Goal: Task Accomplishment & Management: Complete application form

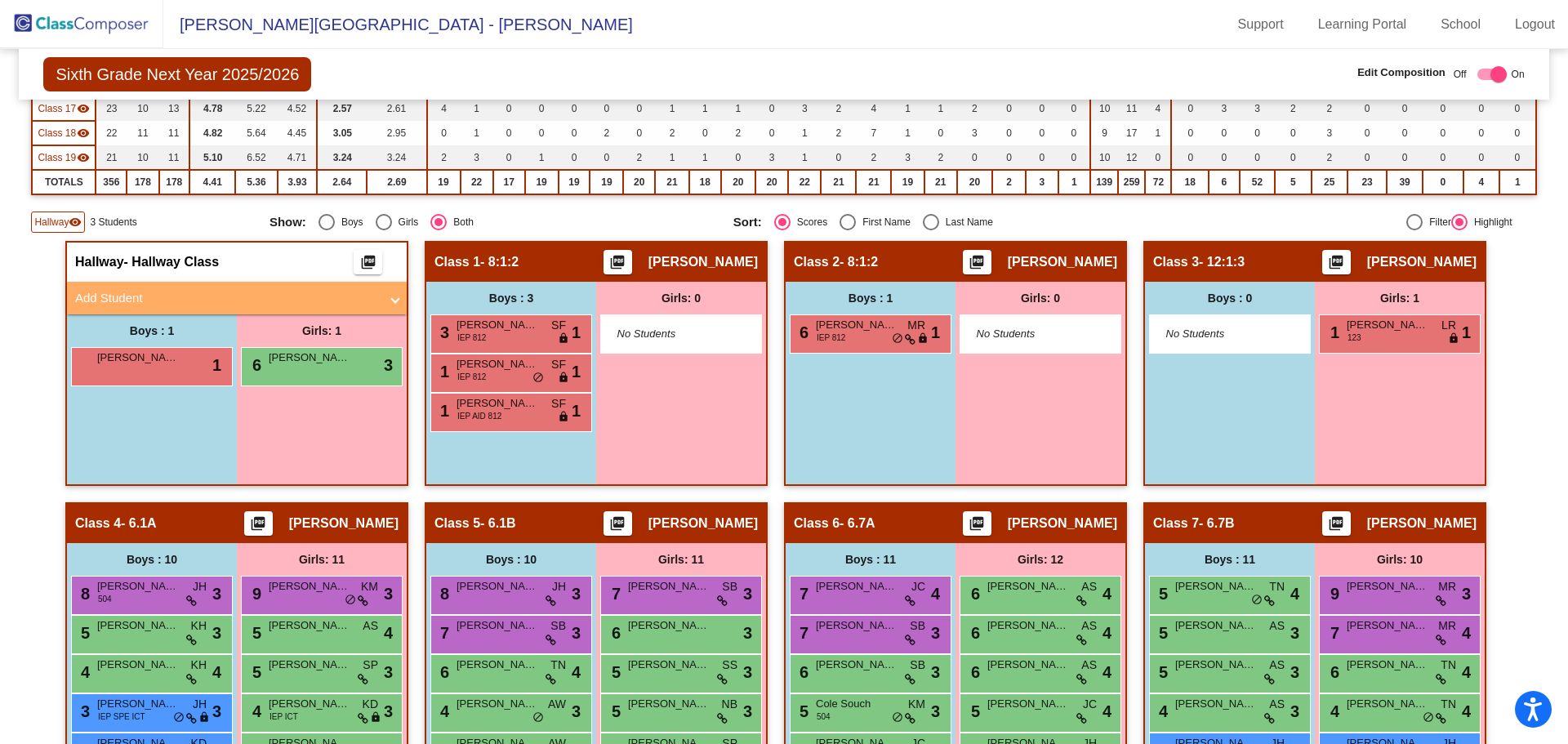
click at [68, 24] on img at bounding box center [81, 24] width 163 height 48
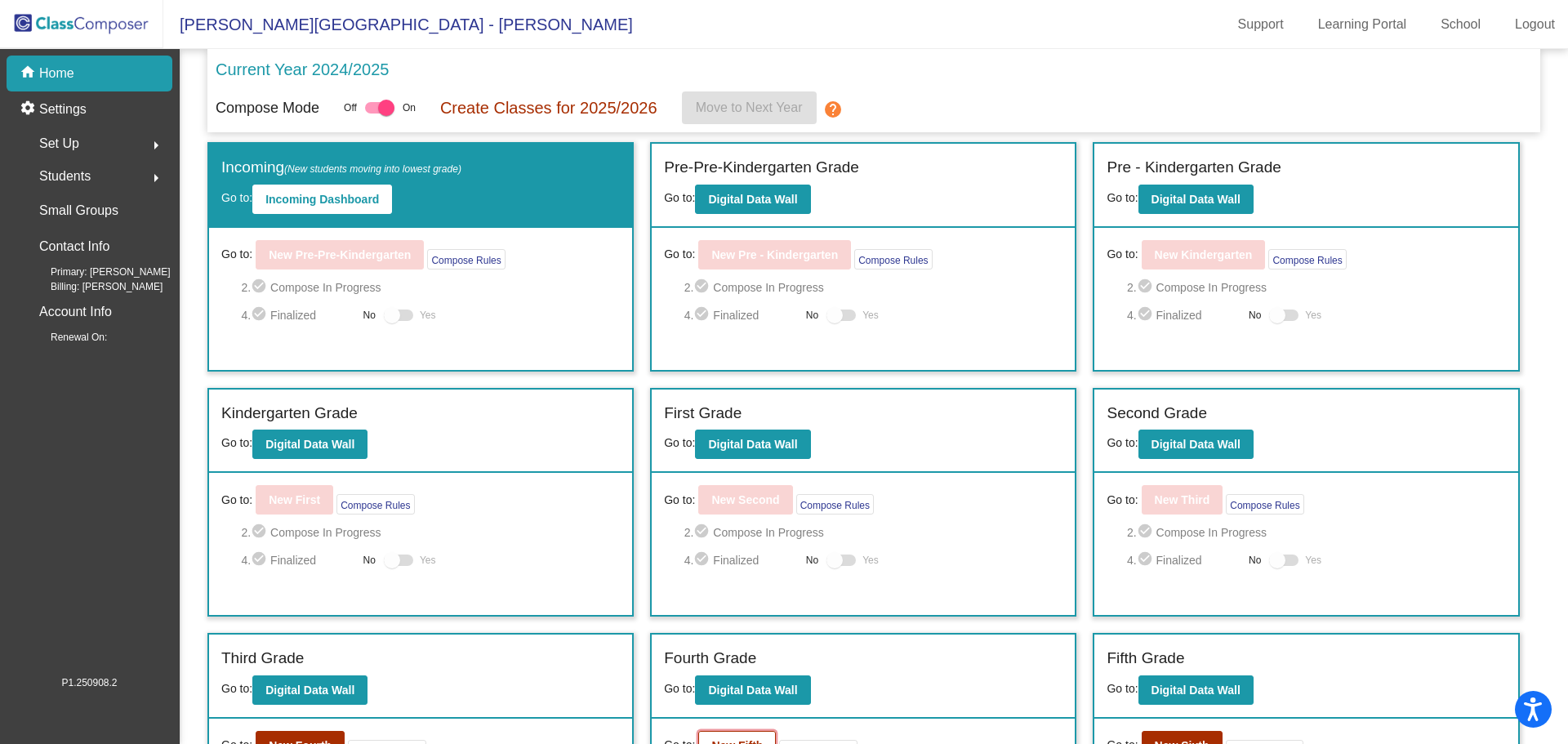
click at [747, 741] on b "New Fifth" at bounding box center [738, 746] width 52 height 13
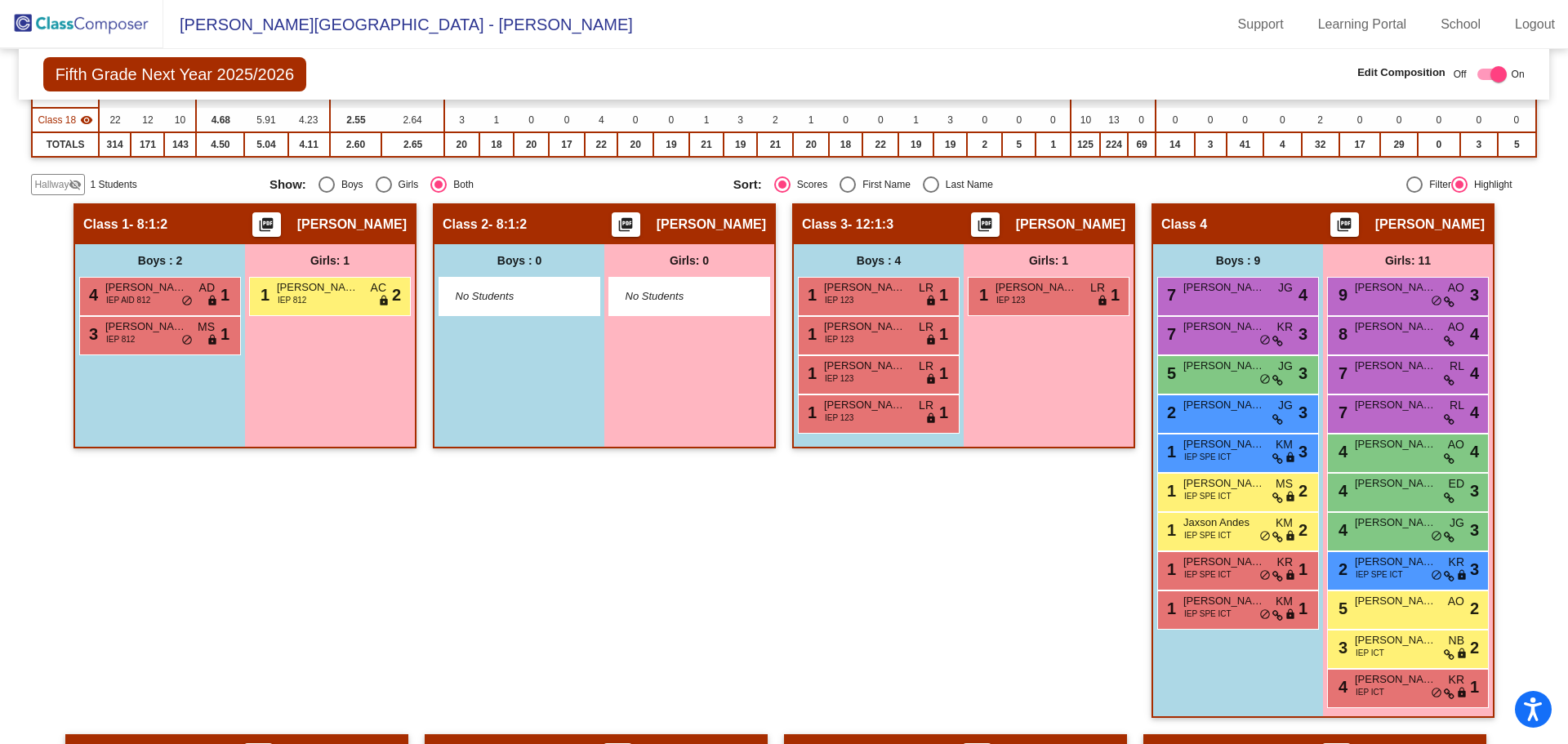
scroll to position [622, 0]
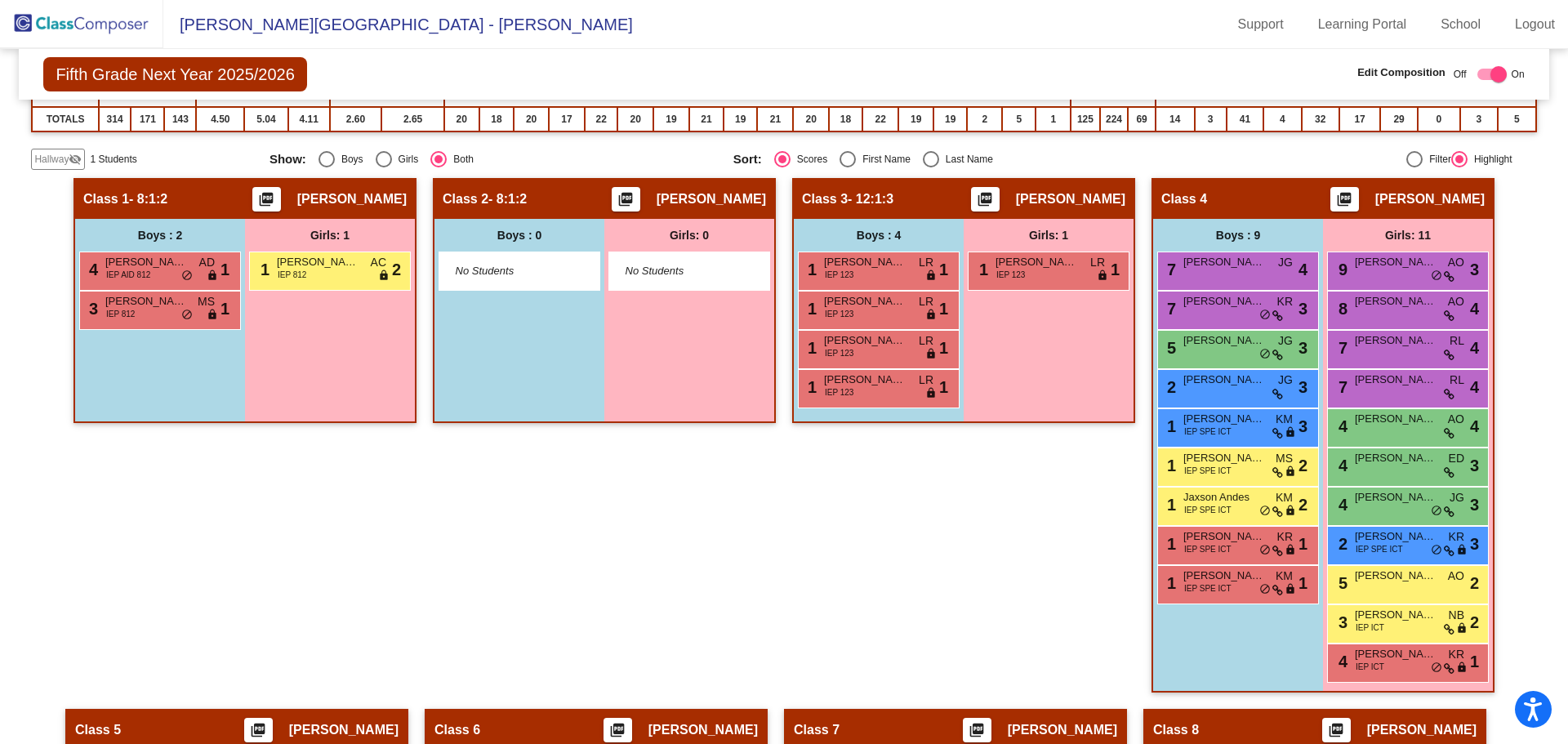
click at [63, 156] on span "Hallway" at bounding box center [51, 159] width 34 height 15
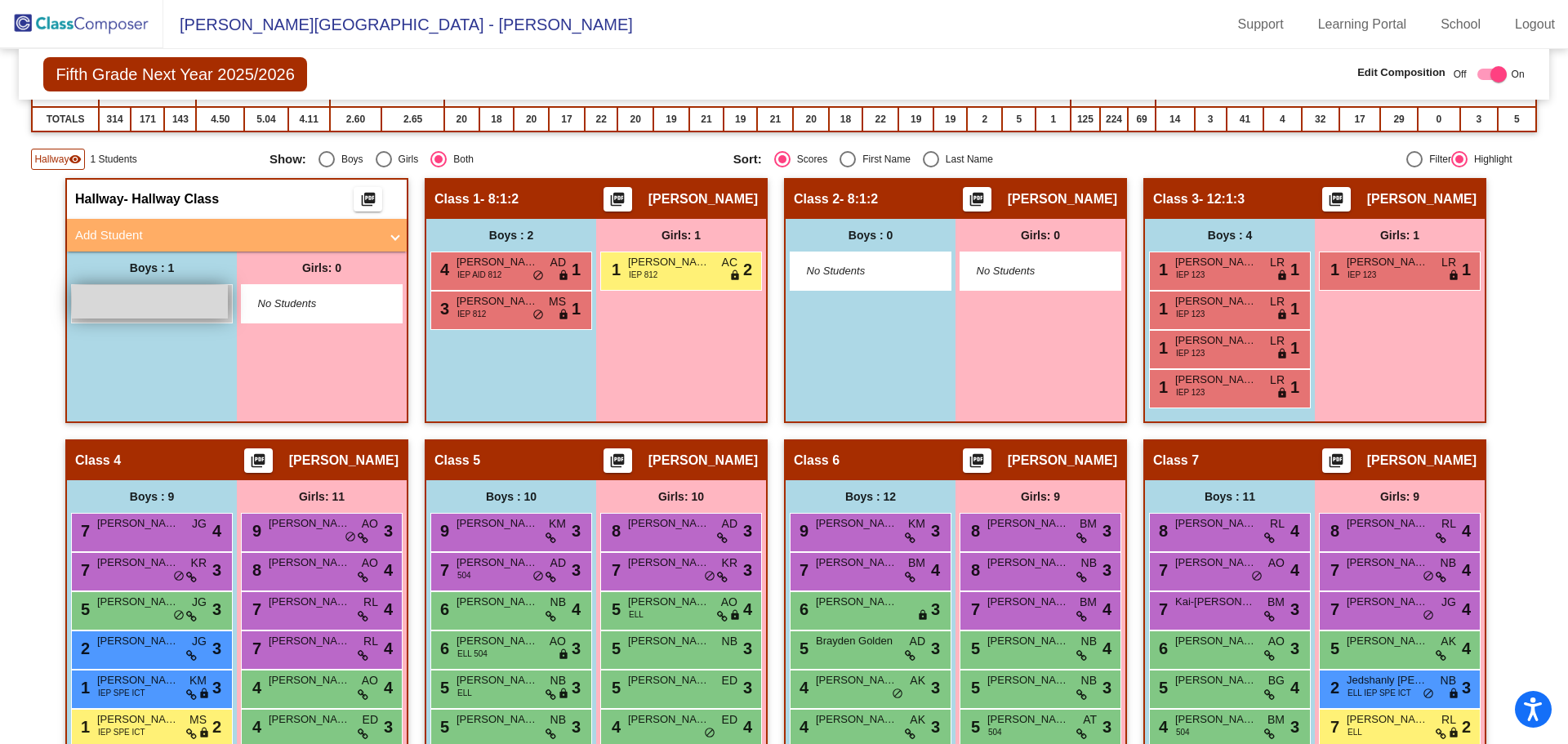
click at [168, 308] on div "lock do_not_disturb_alt" at bounding box center [149, 302] width 156 height 33
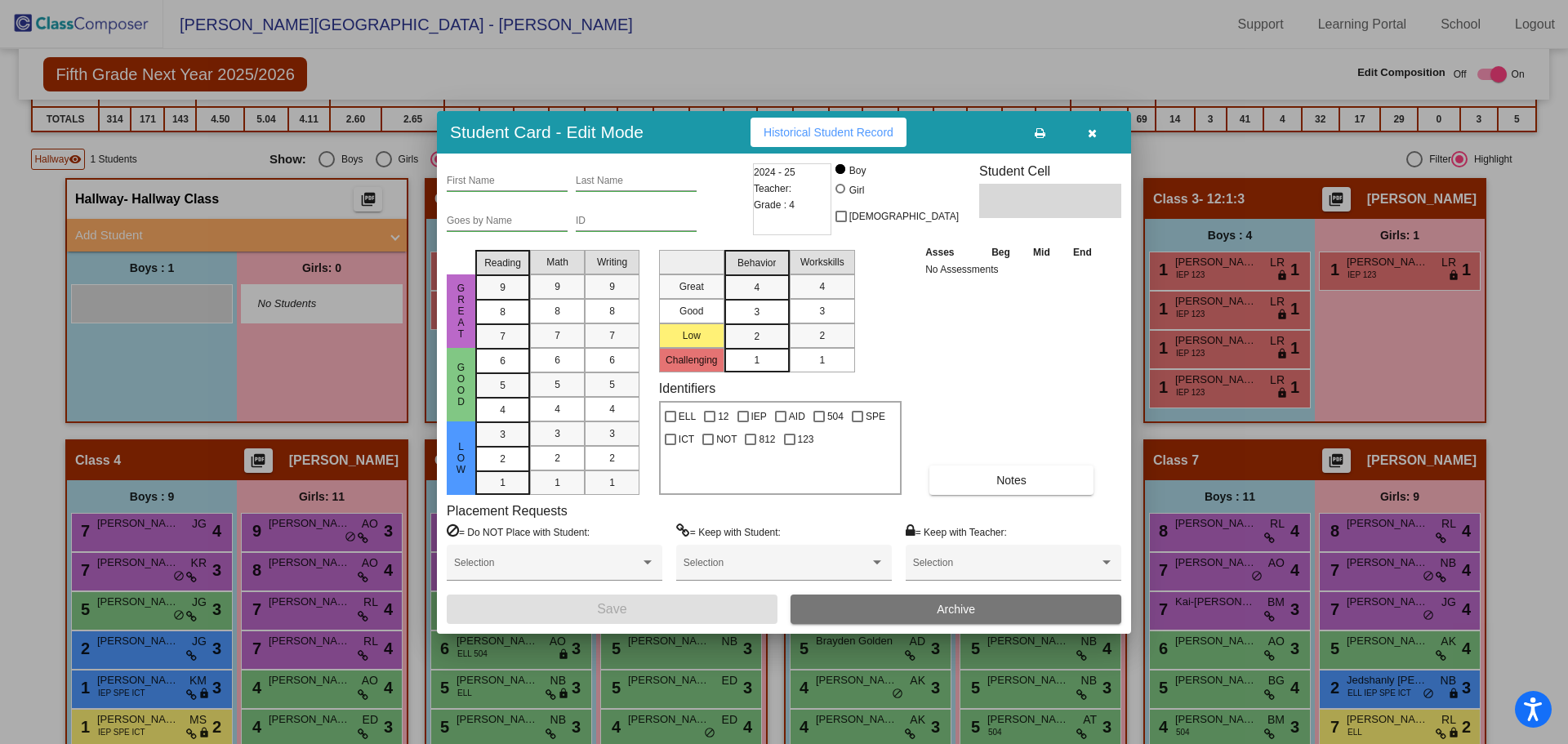
click at [487, 185] on input "First Name" at bounding box center [506, 181] width 121 height 11
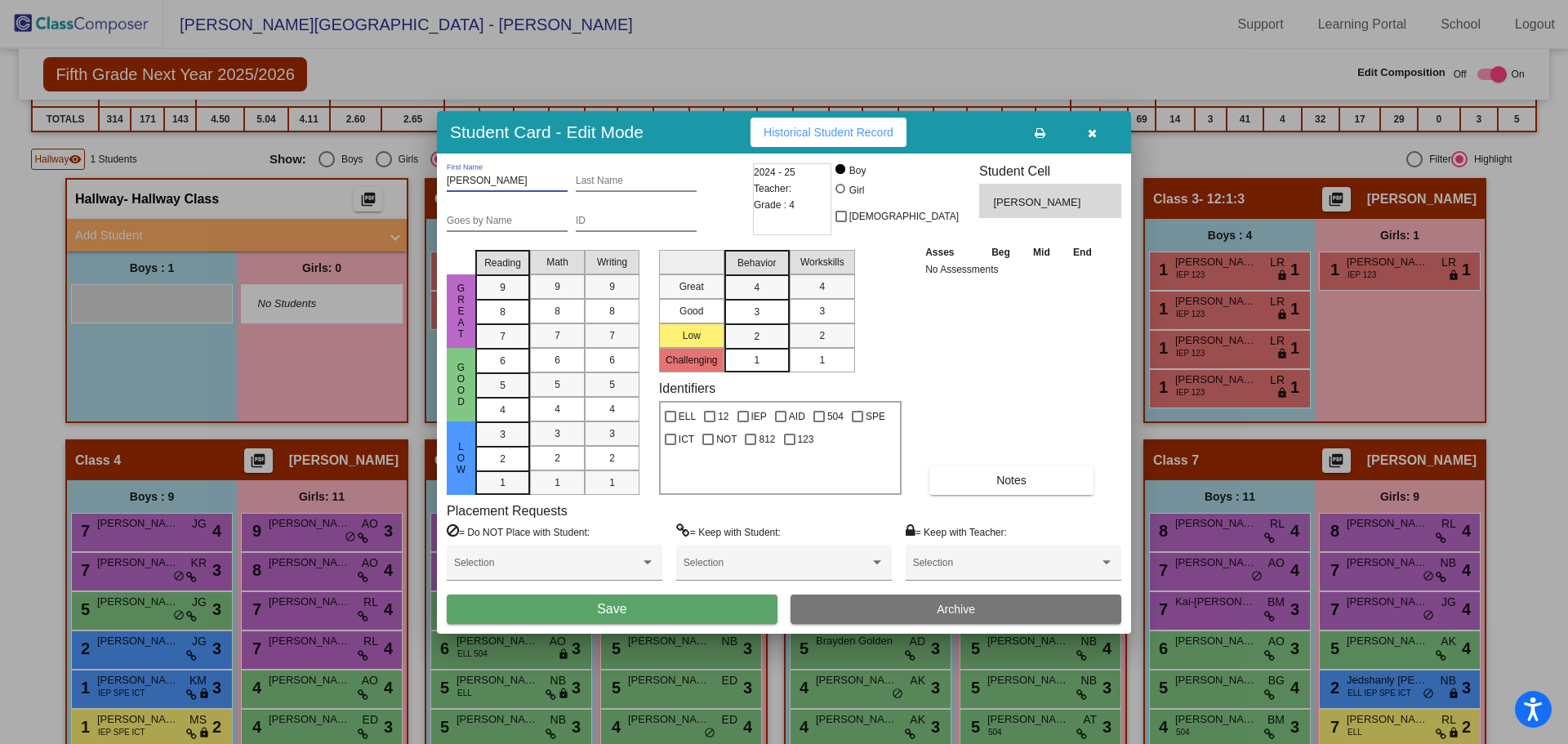
type input "[PERSON_NAME]"
click at [599, 179] on input "Last Name" at bounding box center [635, 181] width 121 height 11
type input "[PERSON_NAME]"
click at [590, 223] on input "ID" at bounding box center [635, 221] width 121 height 11
click at [655, 603] on button "Save" at bounding box center [611, 610] width 331 height 29
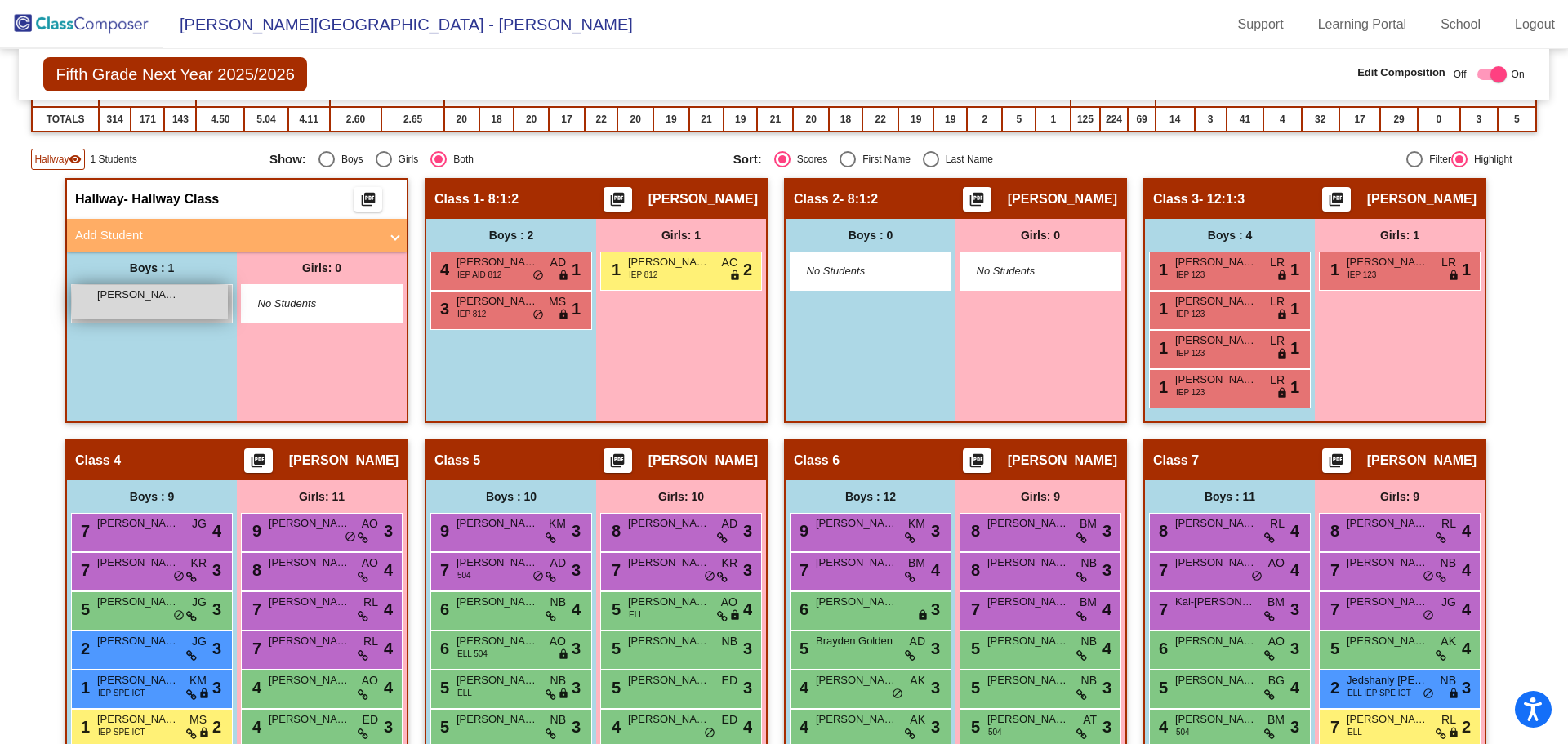
click at [105, 288] on span "[PERSON_NAME]" at bounding box center [138, 295] width 82 height 17
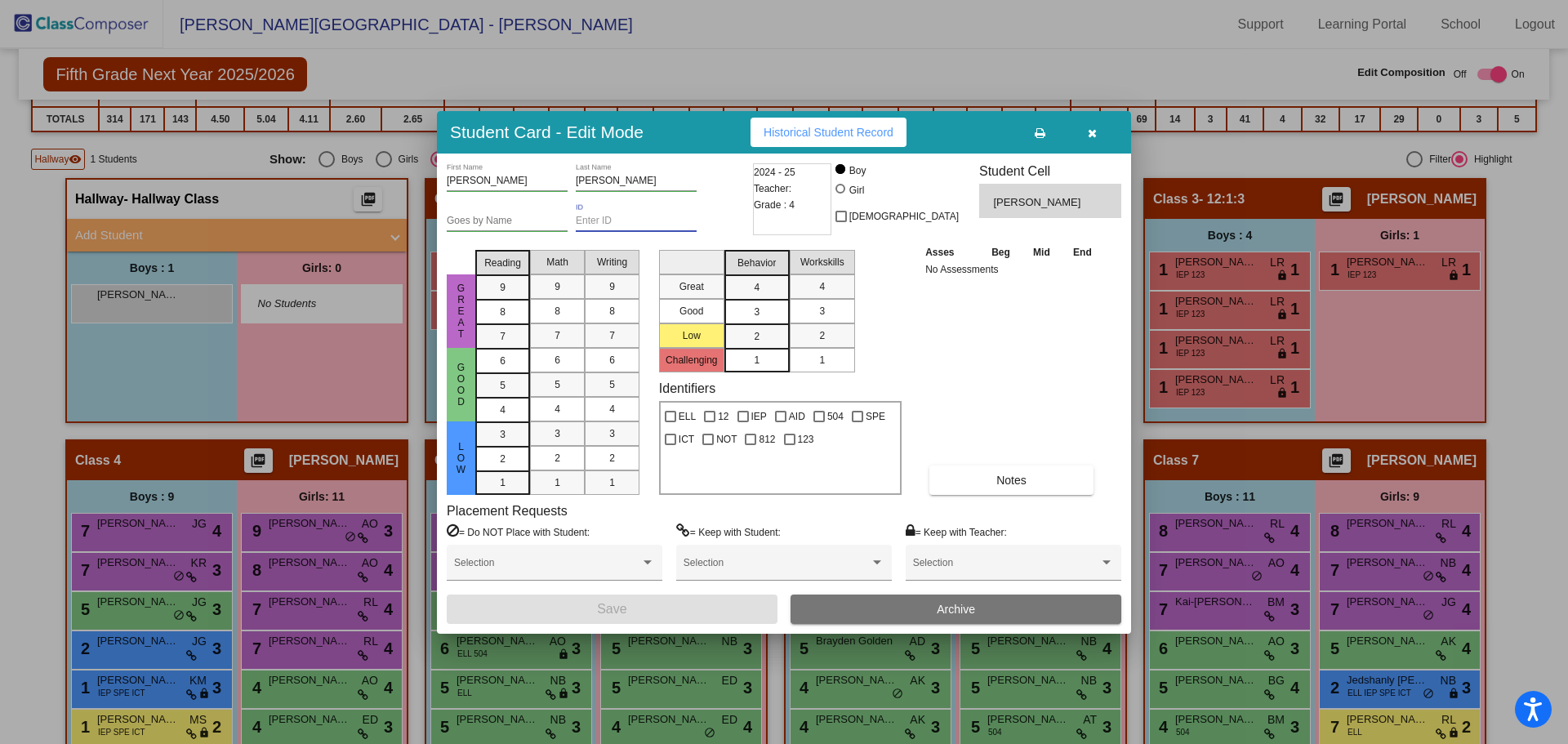
paste input "112040"
type input "112040"
click at [587, 600] on button "Save" at bounding box center [611, 610] width 331 height 29
